Goal: Task Accomplishment & Management: Manage account settings

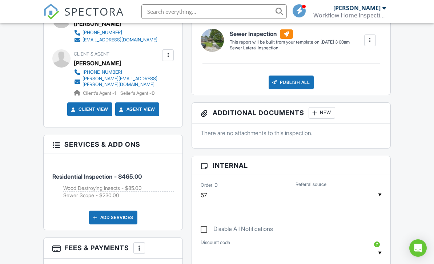
scroll to position [293, 0]
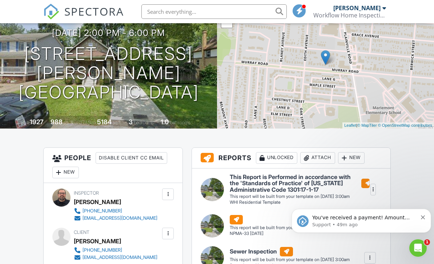
scroll to position [80, 0]
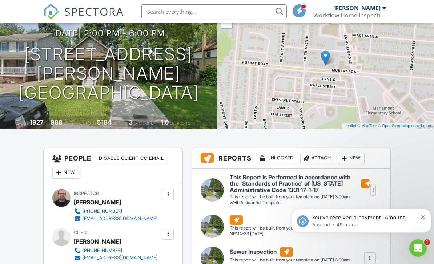
click at [420, 250] on icon "Open Intercom Messenger" at bounding box center [418, 248] width 12 height 12
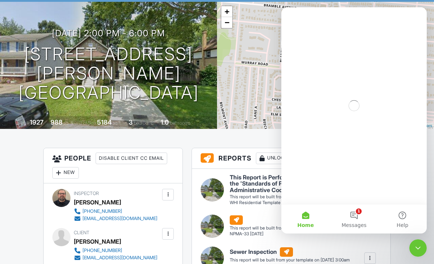
scroll to position [0, 0]
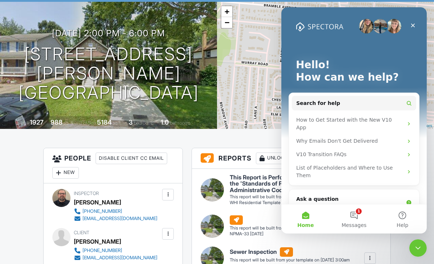
click at [358, 214] on button "1 Messages" at bounding box center [353, 219] width 48 height 29
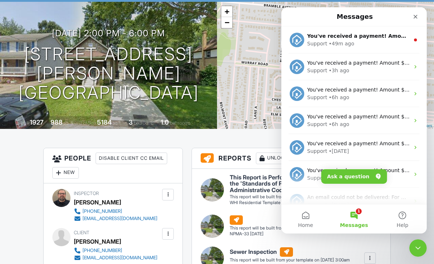
click at [387, 43] on div "Support • 49m ago" at bounding box center [358, 44] width 102 height 8
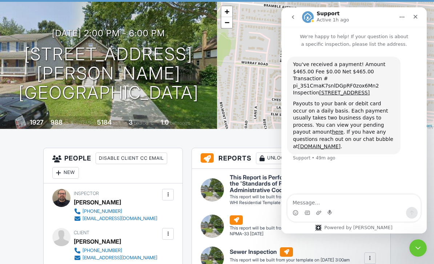
click at [263, 169] on div "This Report is Performed in accordance with the 'Standards of Practice' of Ohio…" at bounding box center [291, 241] width 198 height 144
click at [418, 19] on div "Close" at bounding box center [415, 16] width 13 height 13
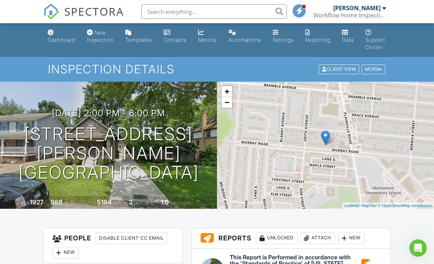
click at [62, 40] on div "Dashboard" at bounding box center [62, 40] width 28 height 6
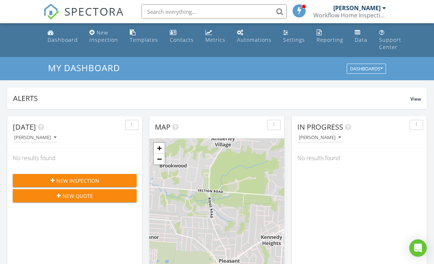
click at [208, 37] on div "Metrics" at bounding box center [215, 39] width 20 height 7
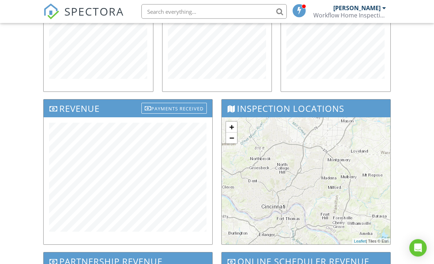
scroll to position [187, 0]
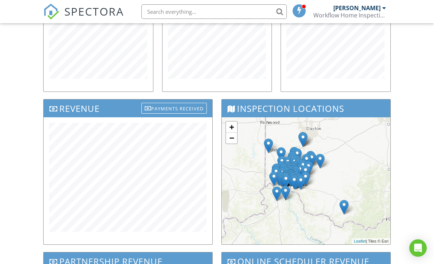
click at [197, 239] on div at bounding box center [128, 180] width 169 height 127
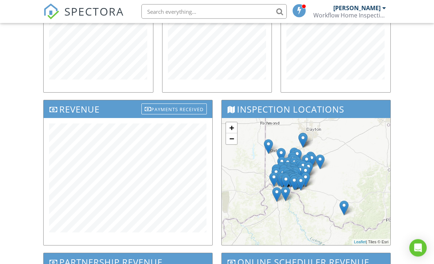
scroll to position [218, 0]
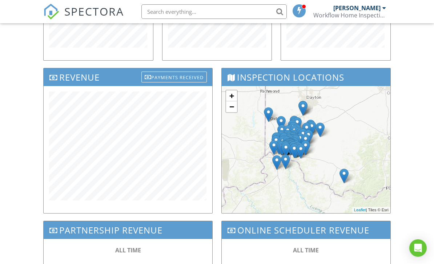
click at [174, 204] on div at bounding box center [128, 149] width 169 height 127
click at [173, 206] on div at bounding box center [128, 149] width 169 height 127
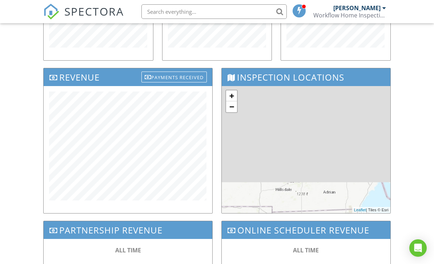
click at [381, 7] on div "[PERSON_NAME]" at bounding box center [359, 7] width 53 height 7
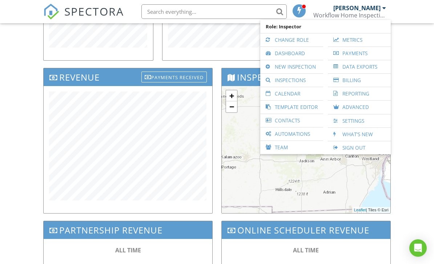
click at [356, 144] on link "Sign Out" at bounding box center [359, 147] width 56 height 13
